Goal: Information Seeking & Learning: Learn about a topic

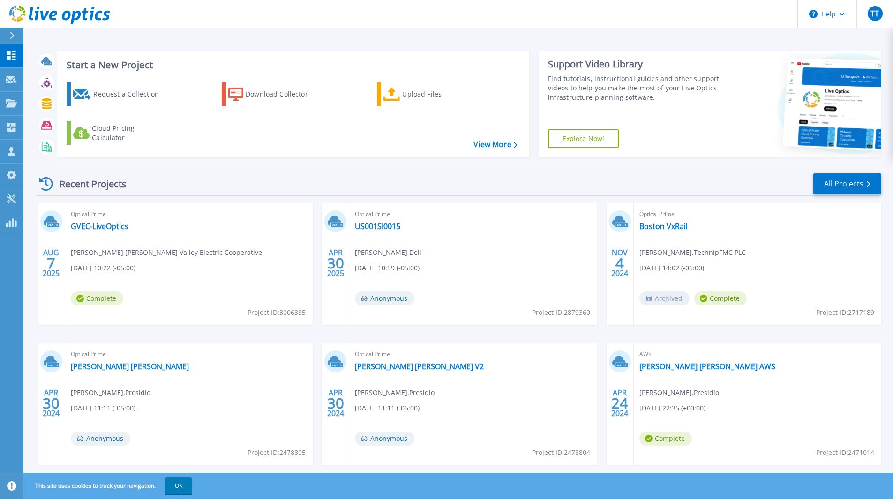
scroll to position [20, 0]
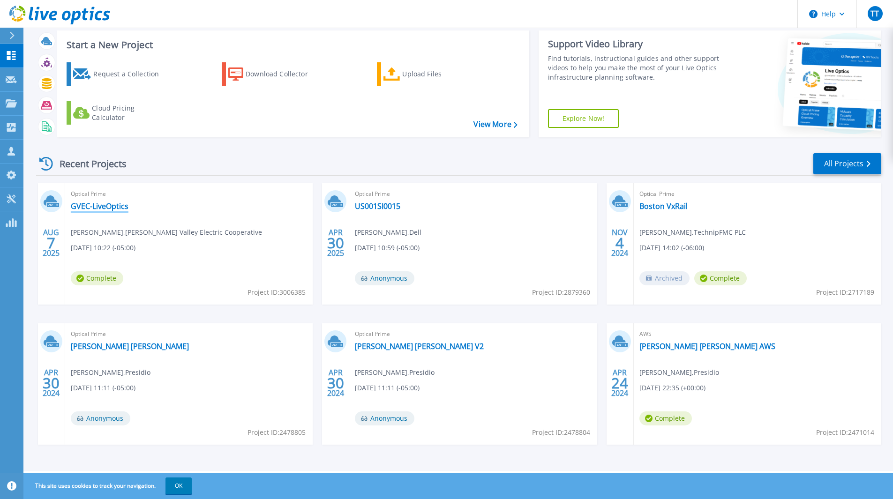
click at [84, 203] on link "GVEC-LiveOptics" at bounding box center [100, 206] width 58 height 9
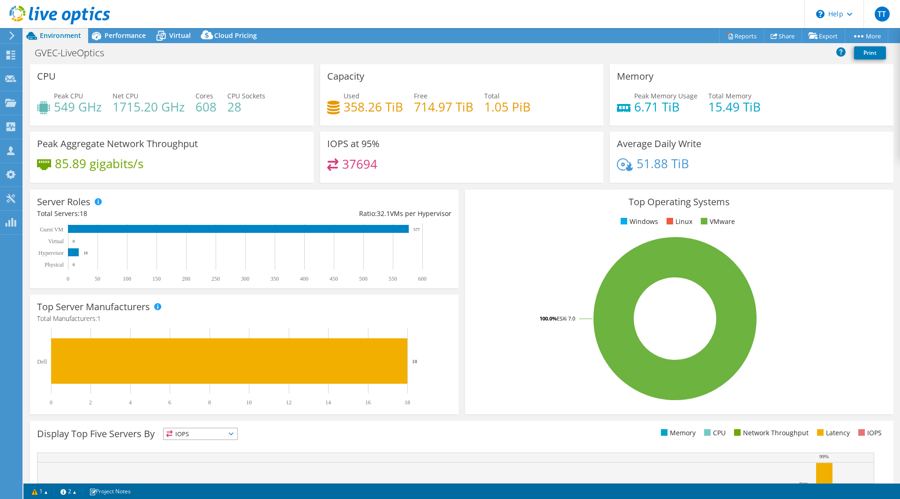
select select "USD"
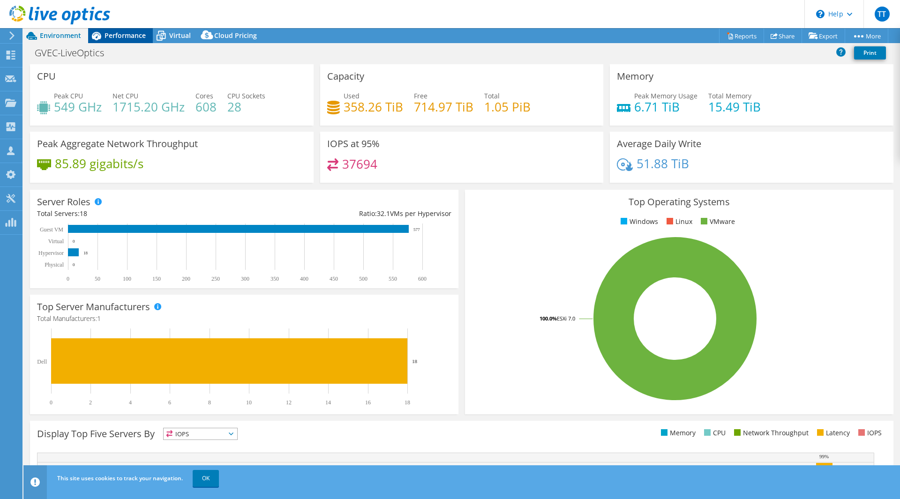
click at [139, 33] on span "Performance" at bounding box center [125, 35] width 41 height 9
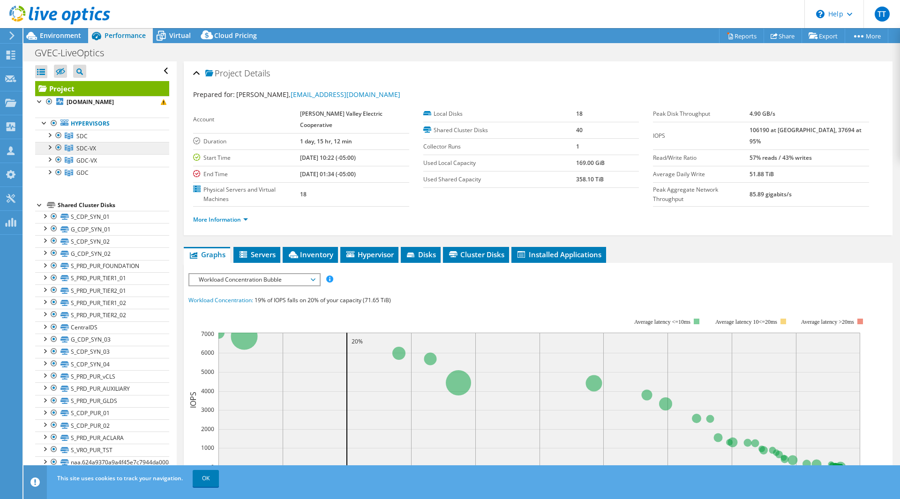
click at [104, 142] on link "SDC-VX" at bounding box center [102, 136] width 134 height 12
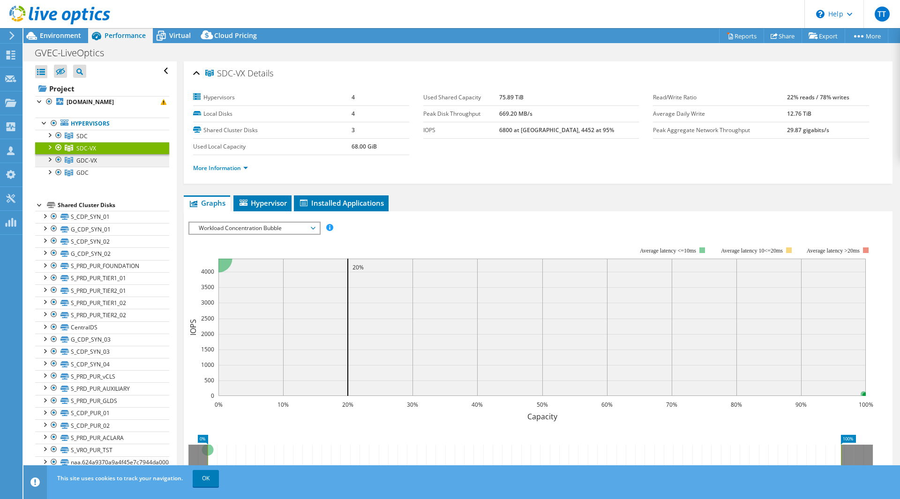
click at [88, 140] on span "GDC-VX" at bounding box center [81, 136] width 11 height 8
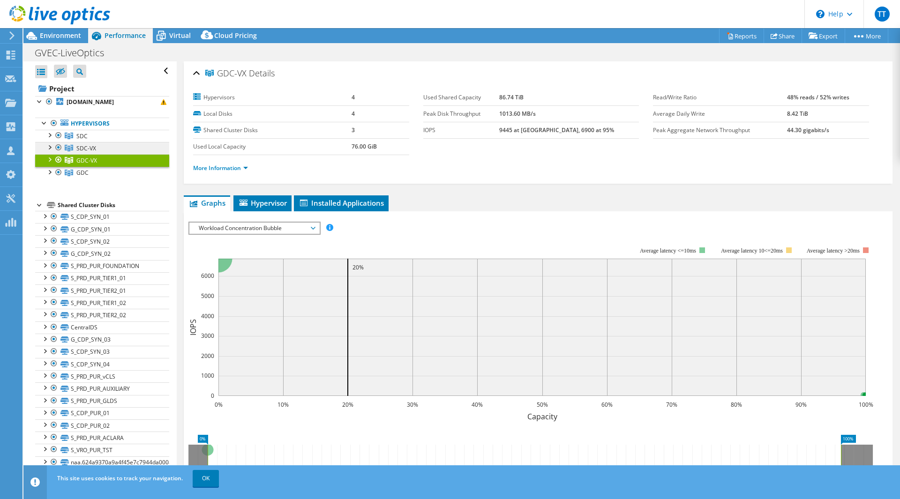
click at [88, 140] on span "SDC-VX" at bounding box center [81, 136] width 11 height 8
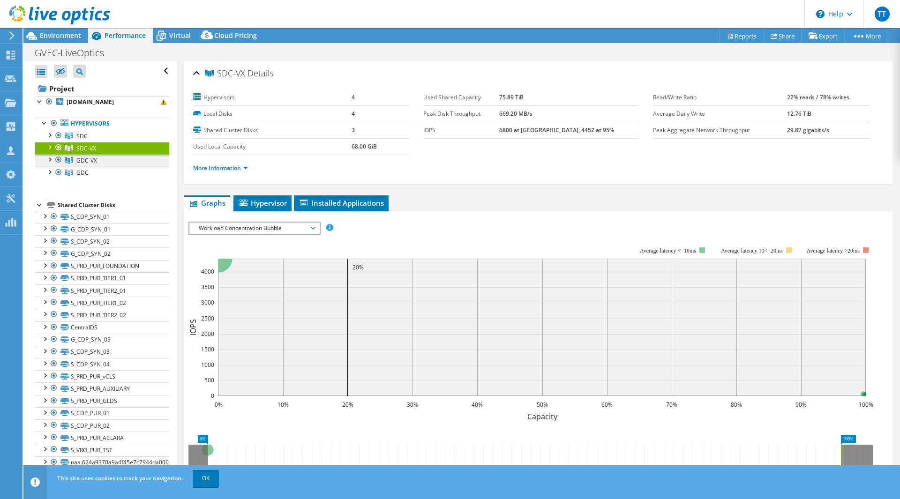
click at [88, 140] on span "GDC-VX" at bounding box center [81, 136] width 11 height 8
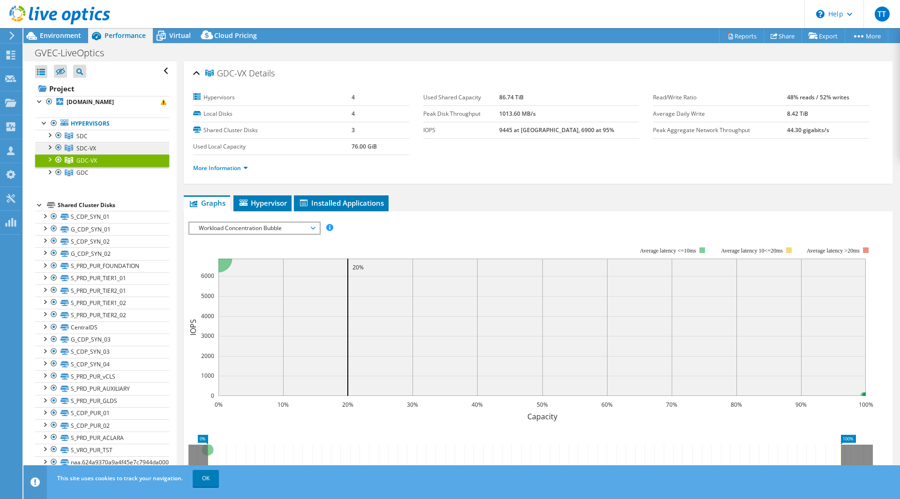
click at [88, 140] on span "SDC-VX" at bounding box center [81, 136] width 11 height 8
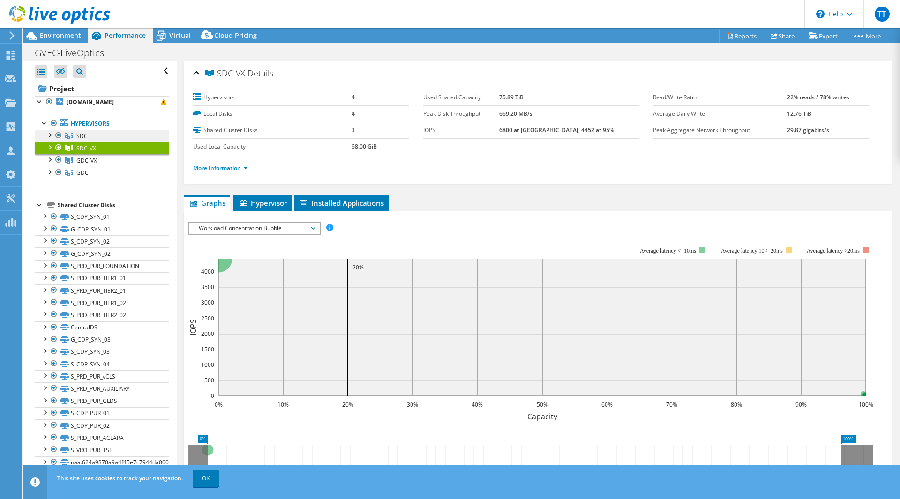
click at [82, 137] on span "SDC" at bounding box center [81, 136] width 11 height 8
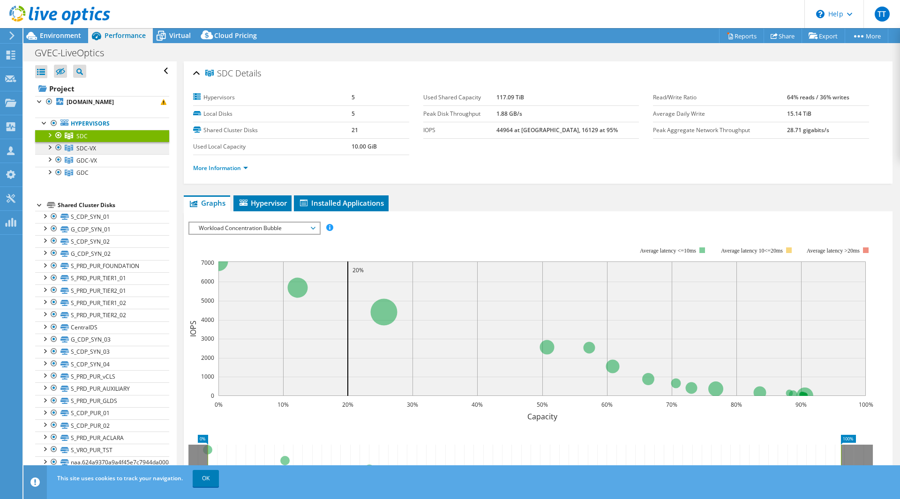
click at [84, 140] on span "SDC-VX" at bounding box center [81, 136] width 11 height 8
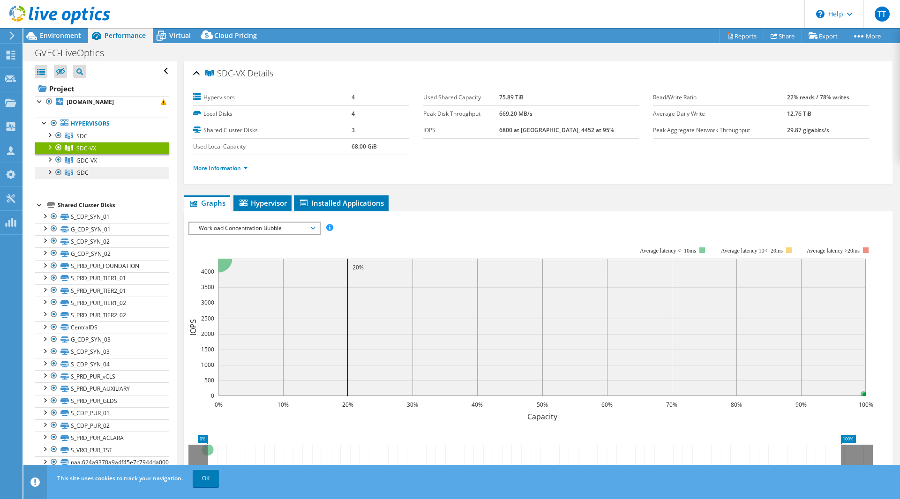
click at [79, 140] on span "GDC" at bounding box center [81, 136] width 11 height 8
